Goal: Task Accomplishment & Management: Understand process/instructions

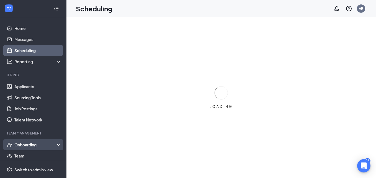
click at [34, 143] on div "Onboarding" at bounding box center [35, 145] width 43 height 6
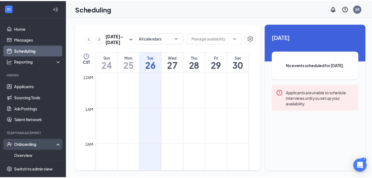
scroll to position [273, 0]
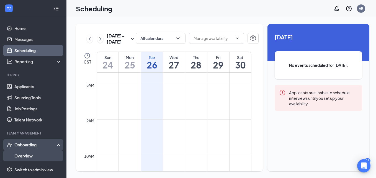
click at [29, 154] on link "Overview" at bounding box center [37, 155] width 47 height 11
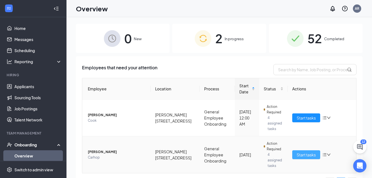
click at [298, 152] on span "Start tasks" at bounding box center [306, 155] width 19 height 6
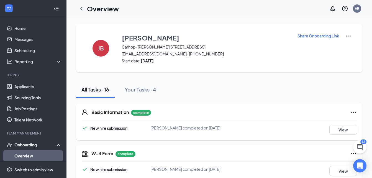
click at [34, 143] on div "Onboarding" at bounding box center [35, 145] width 43 height 6
click at [37, 144] on div "Onboarding" at bounding box center [35, 145] width 43 height 6
click at [41, 156] on link "Overview" at bounding box center [37, 155] width 47 height 11
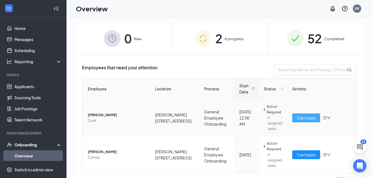
click at [300, 115] on span "Start tasks" at bounding box center [306, 118] width 19 height 6
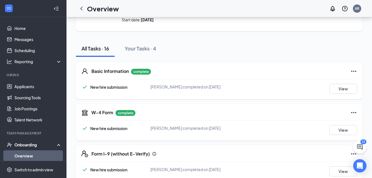
scroll to position [62, 0]
